Goal: Find specific page/section: Find specific page/section

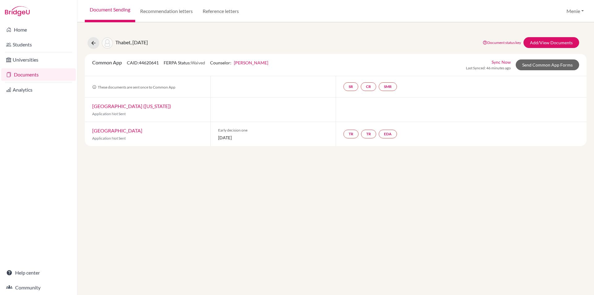
click at [29, 74] on link "Documents" at bounding box center [38, 74] width 75 height 12
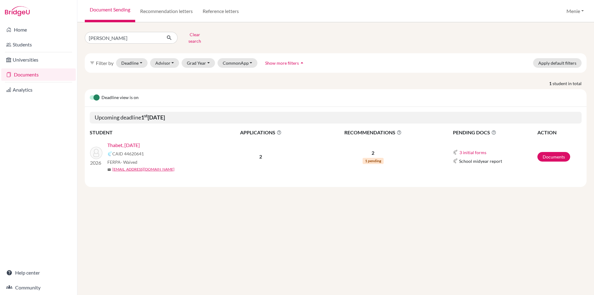
type input "[PERSON_NAME]"
click at [170, 35] on icon "submit" at bounding box center [169, 38] width 6 height 6
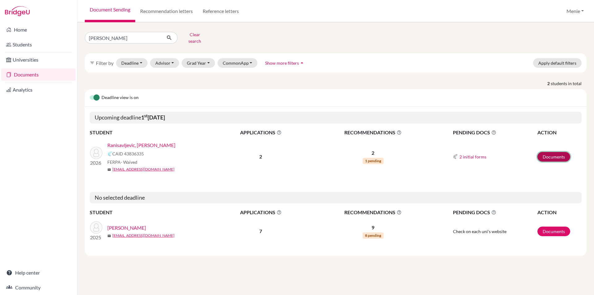
click at [552, 153] on link "Documents" at bounding box center [553, 157] width 33 height 10
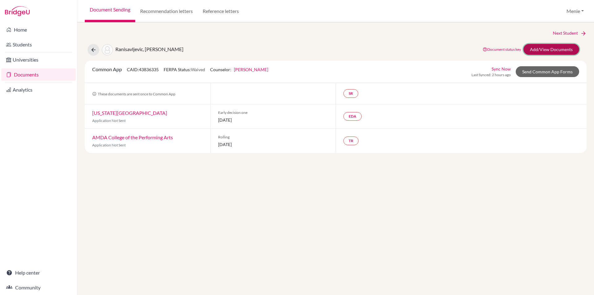
click at [543, 48] on link "Add/View Documents" at bounding box center [551, 49] width 56 height 11
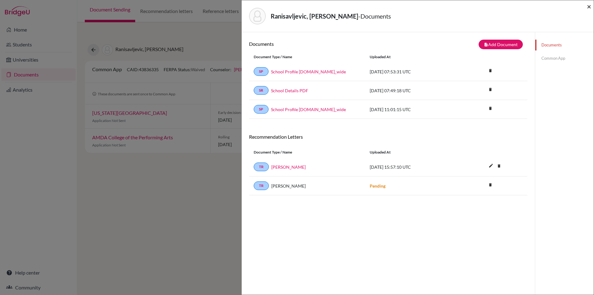
click at [589, 6] on span "×" at bounding box center [589, 6] width 4 height 9
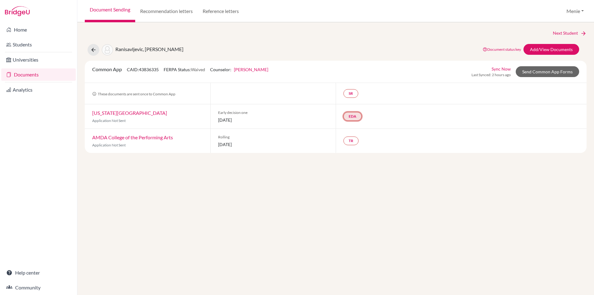
click at [358, 115] on link "EDA" at bounding box center [352, 116] width 18 height 9
click at [430, 204] on div "Next Student [PERSON_NAME], Luka Document status key TR Requirement. Document n…" at bounding box center [335, 158] width 517 height 273
